Goal: Task Accomplishment & Management: Use online tool/utility

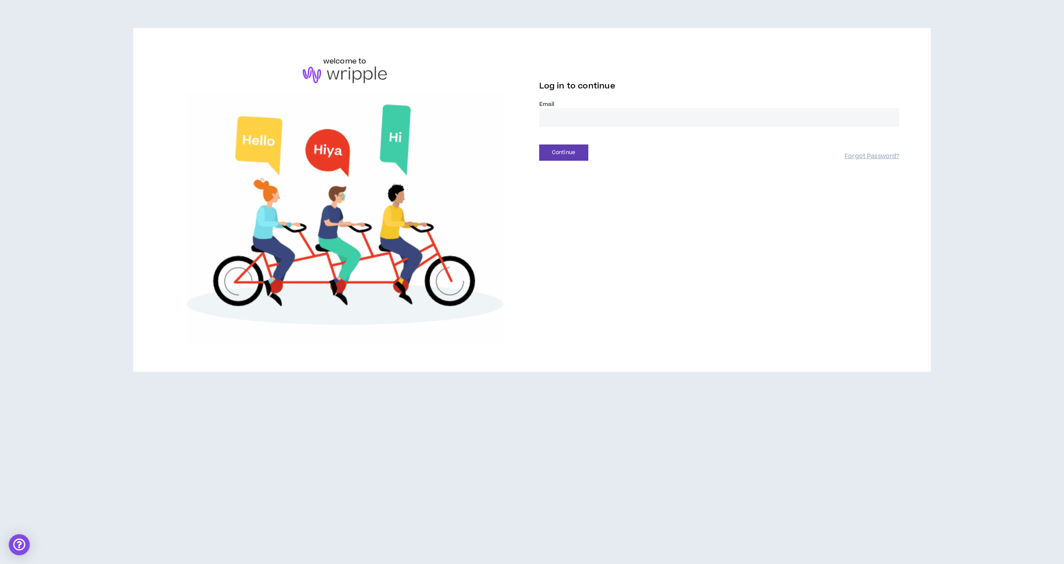
click at [635, 124] on input "email" at bounding box center [719, 117] width 360 height 19
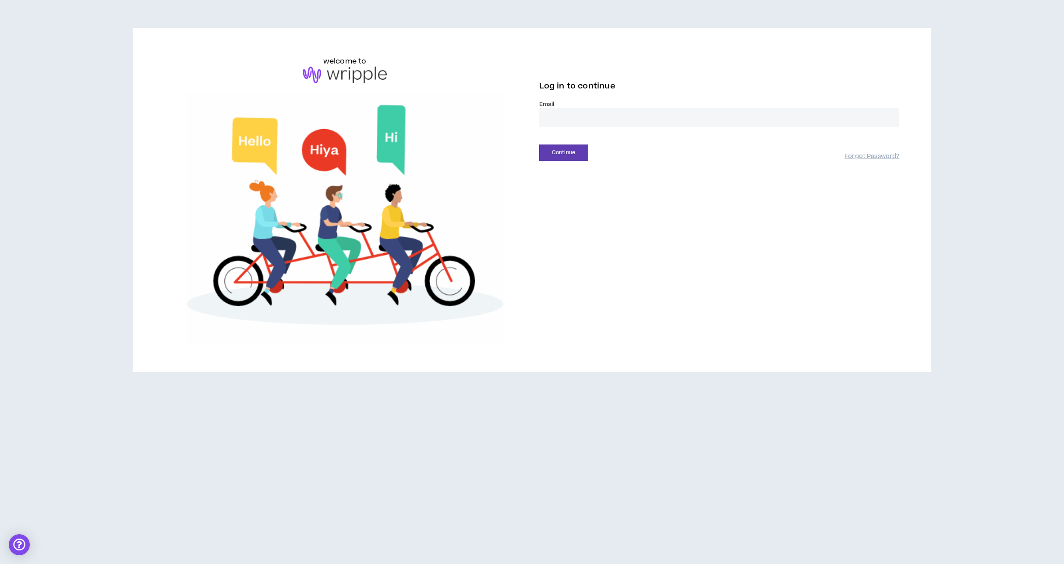
type input "**********"
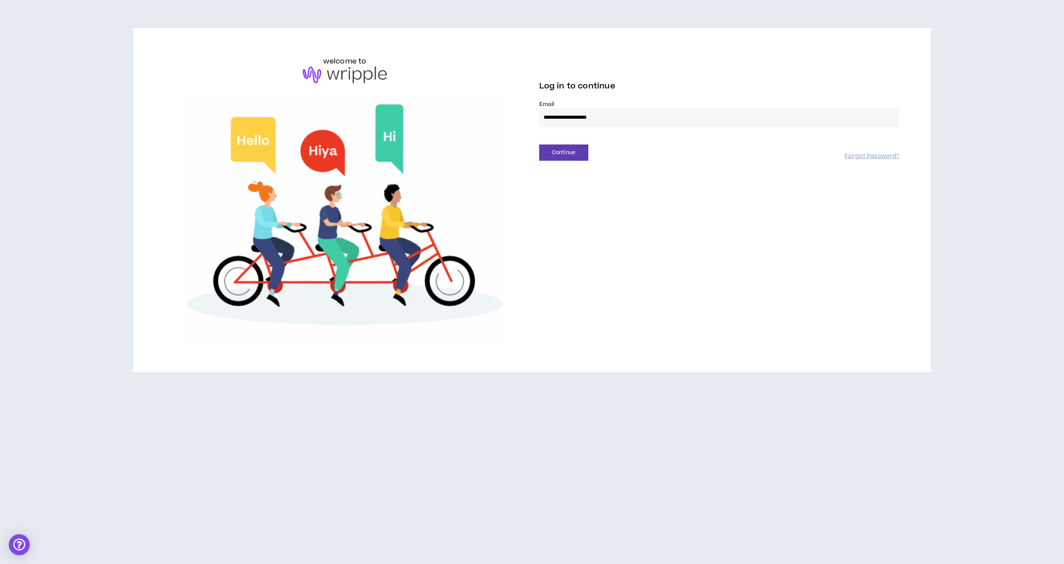
click at [588, 152] on div "Continue" at bounding box center [692, 153] width 306 height 16
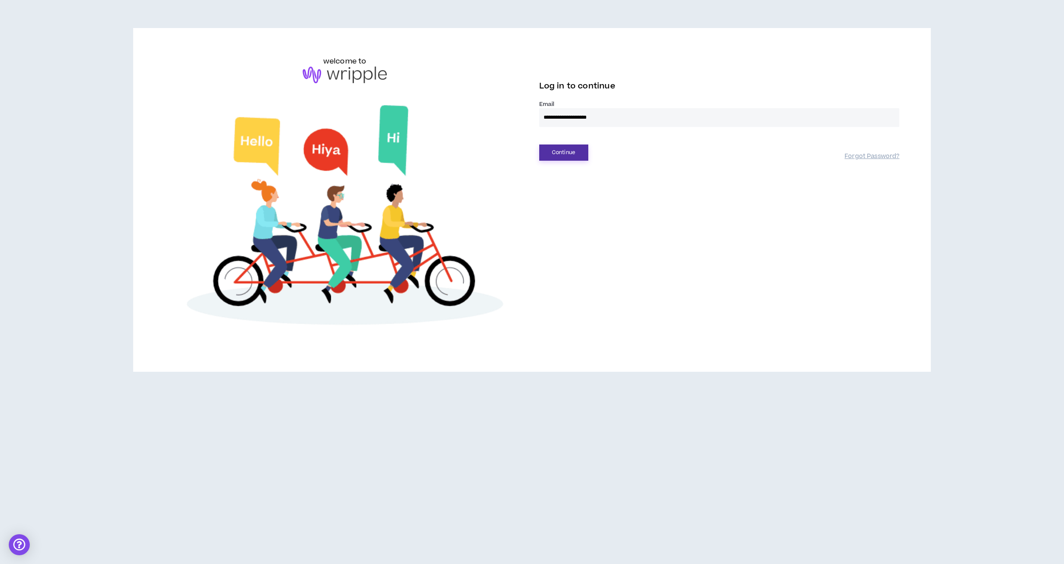
click at [583, 153] on button "Continue" at bounding box center [563, 153] width 49 height 16
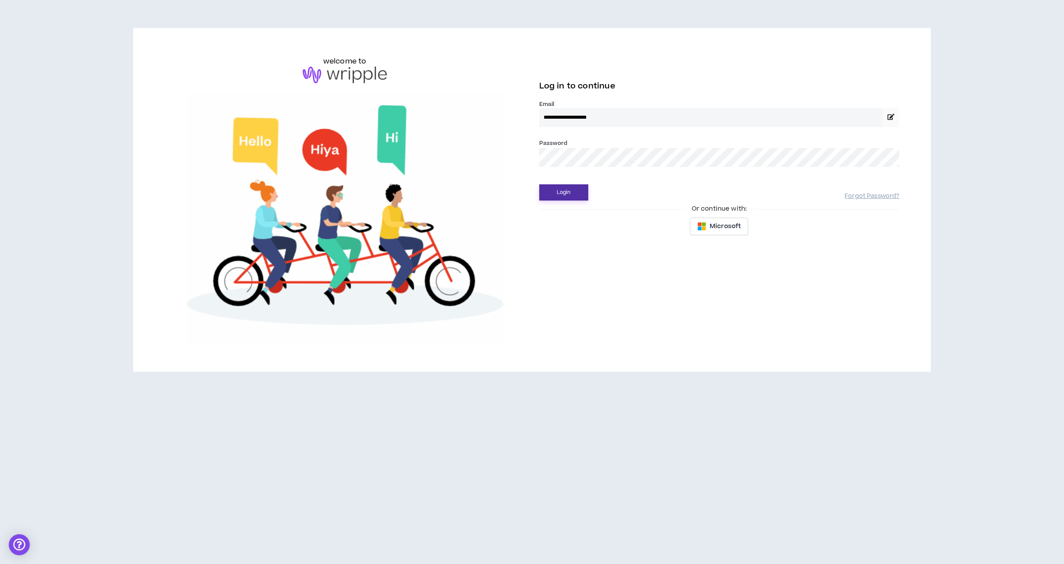
drag, startPoint x: 545, startPoint y: 184, endPoint x: 550, endPoint y: 188, distance: 7.2
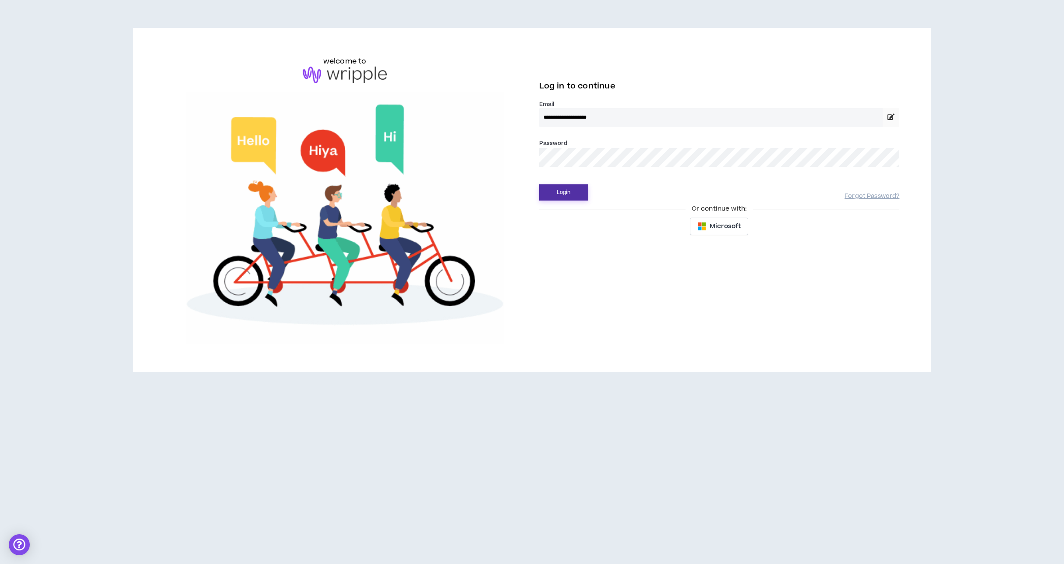
click at [545, 184] on div "Login Forgot Password?" at bounding box center [719, 189] width 360 height 22
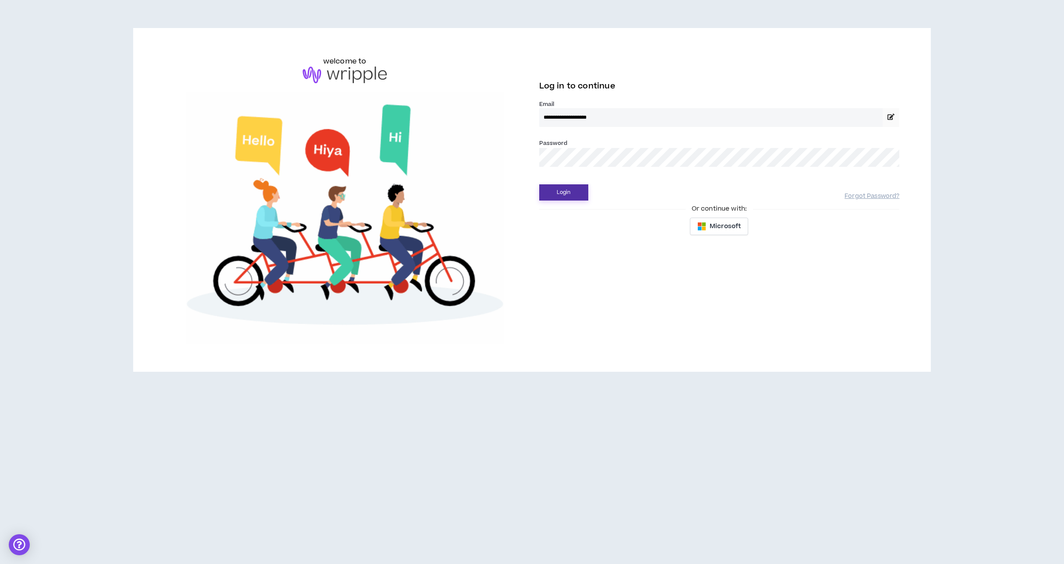
click at [550, 188] on button "Login" at bounding box center [563, 192] width 49 height 16
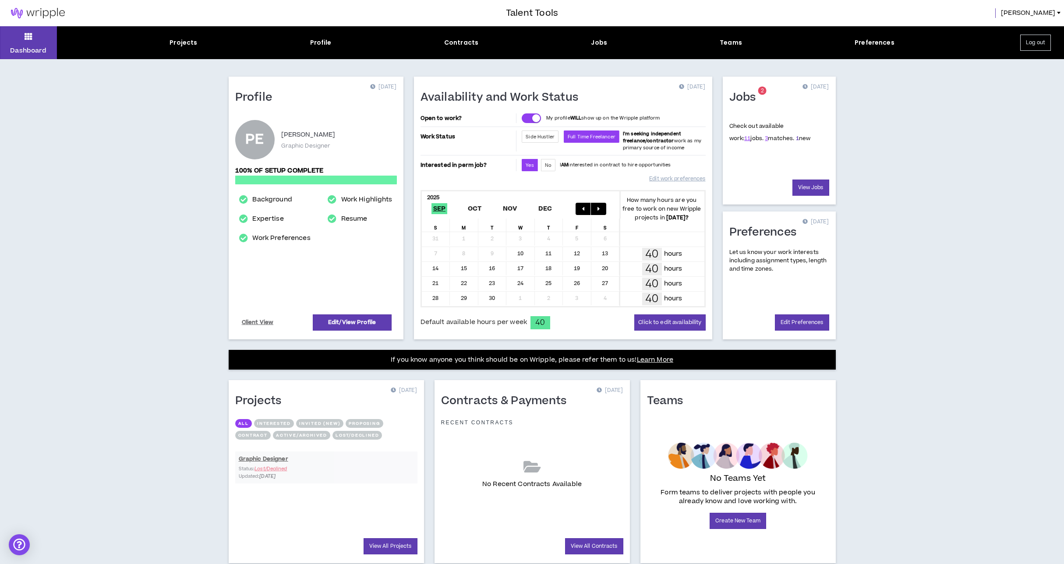
click at [796, 140] on link "1" at bounding box center [797, 138] width 3 height 8
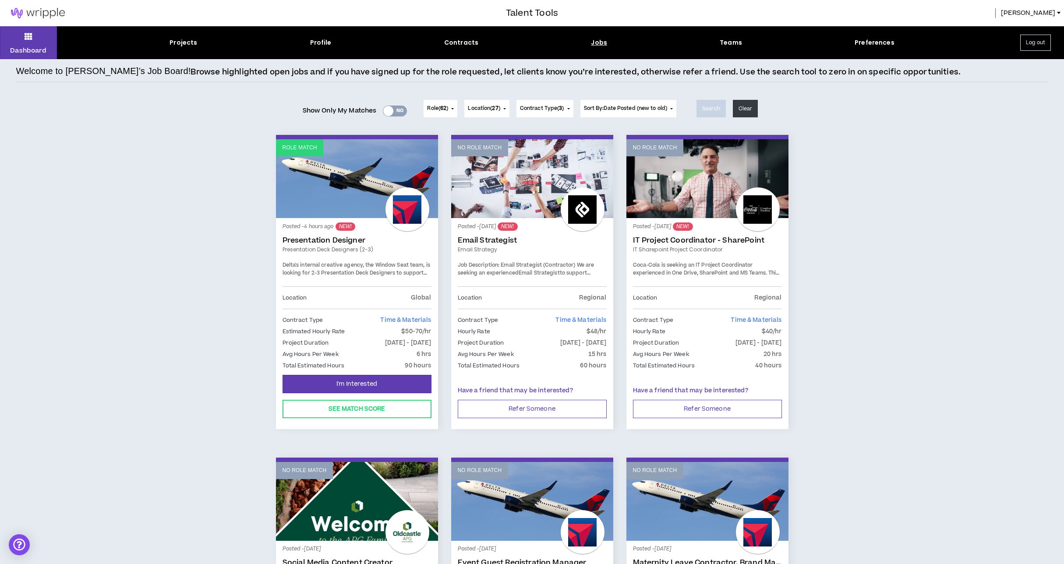
click at [321, 241] on link "Presentation Designer" at bounding box center [356, 240] width 149 height 9
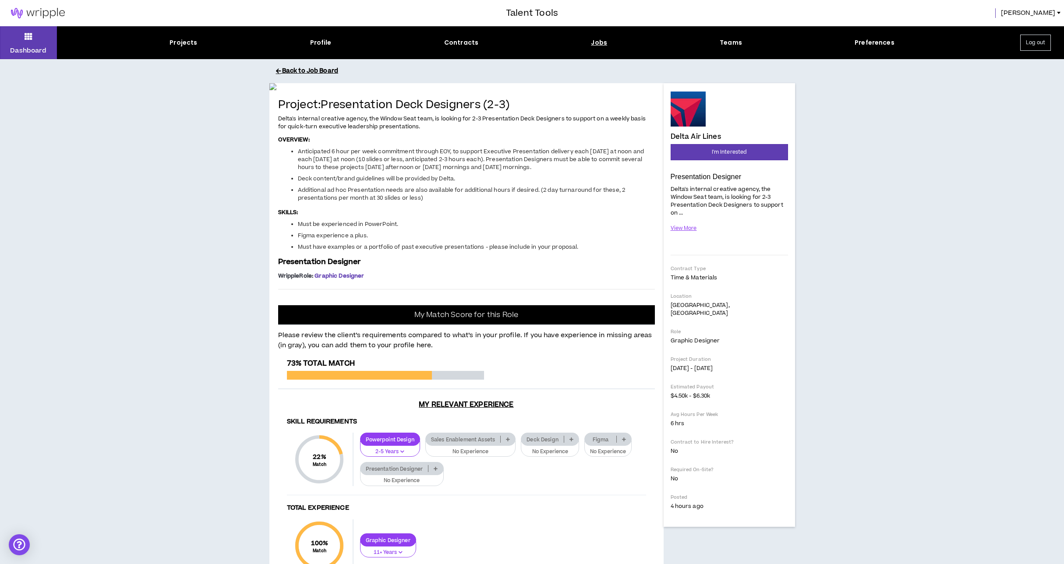
click at [314, 71] on button "Back to Job Board" at bounding box center [538, 70] width 525 height 15
